Goal: Task Accomplishment & Management: Manage account settings

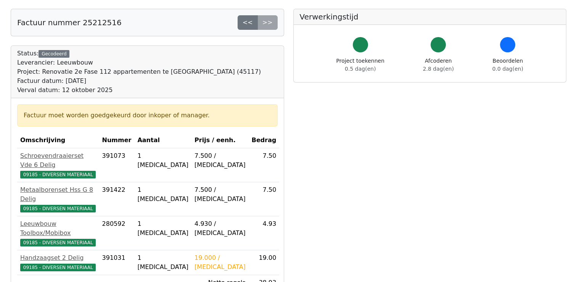
scroll to position [153, 0]
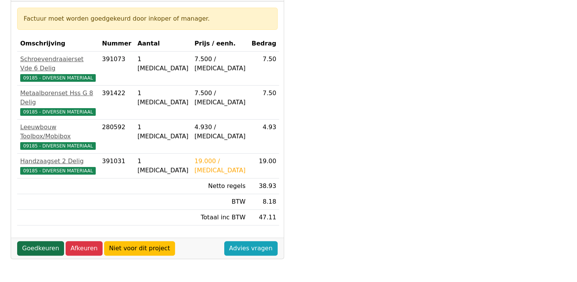
click at [44, 241] on link "Goedkeuren" at bounding box center [40, 248] width 47 height 15
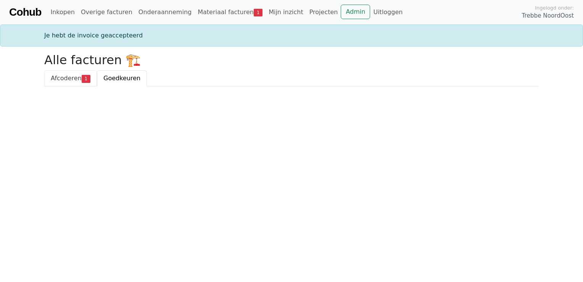
click at [61, 80] on span "Afcoderen" at bounding box center [66, 77] width 31 height 7
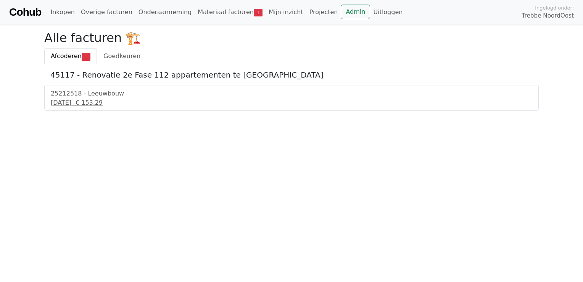
click at [105, 108] on div "25212518 - Leeuwbouw 12 september 2025 - € 153,29" at bounding box center [291, 97] width 495 height 25
click at [104, 100] on div "12 september 2025 - € 153,29" at bounding box center [292, 102] width 482 height 9
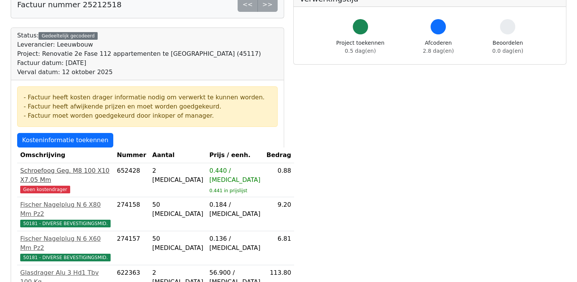
scroll to position [114, 0]
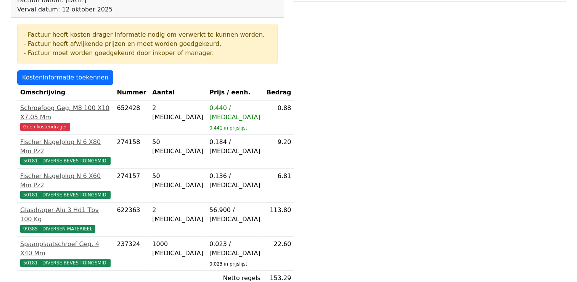
click at [73, 109] on div "Schroefoog Geg. M8 100 X10 X7.05 Mm" at bounding box center [65, 112] width 90 height 18
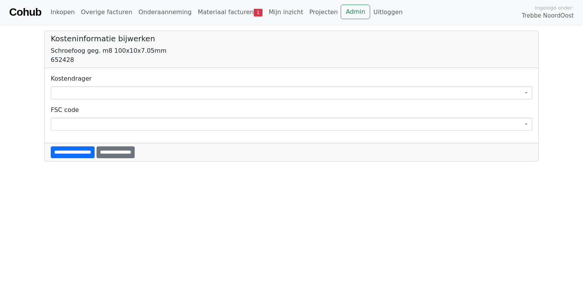
click at [84, 93] on span at bounding box center [292, 92] width 482 height 13
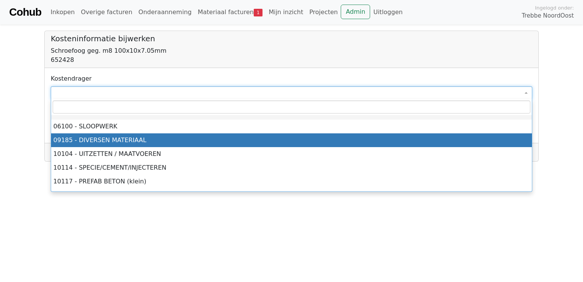
select select "****"
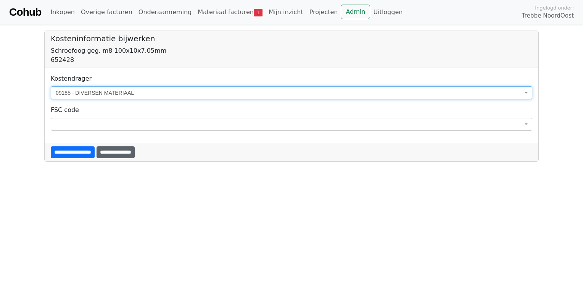
click at [135, 150] on input "**********" at bounding box center [116, 152] width 38 height 12
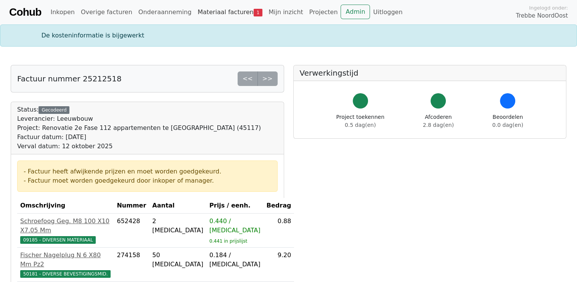
click at [205, 14] on link "Materiaal facturen 1" at bounding box center [230, 12] width 71 height 15
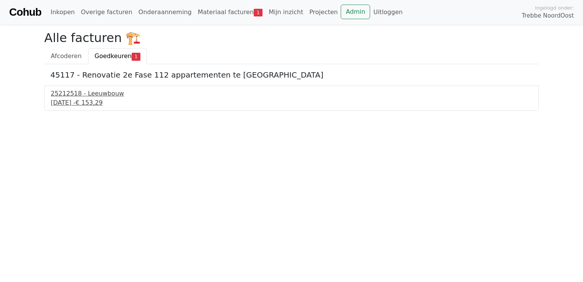
click at [82, 95] on div "25212518 - Leeuwbouw" at bounding box center [292, 93] width 482 height 9
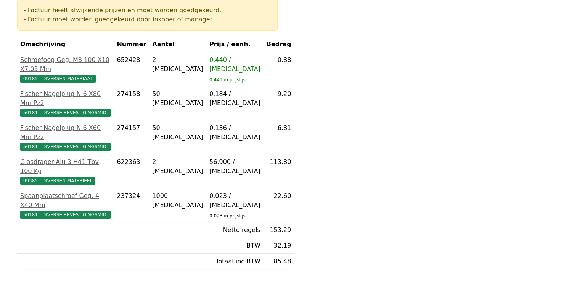
scroll to position [153, 0]
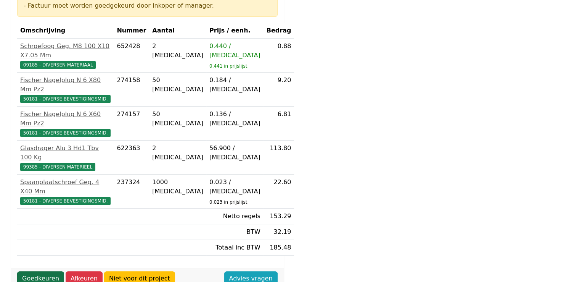
click at [40, 271] on link "Goedkeuren" at bounding box center [40, 278] width 47 height 15
